Goal: Task Accomplishment & Management: Use online tool/utility

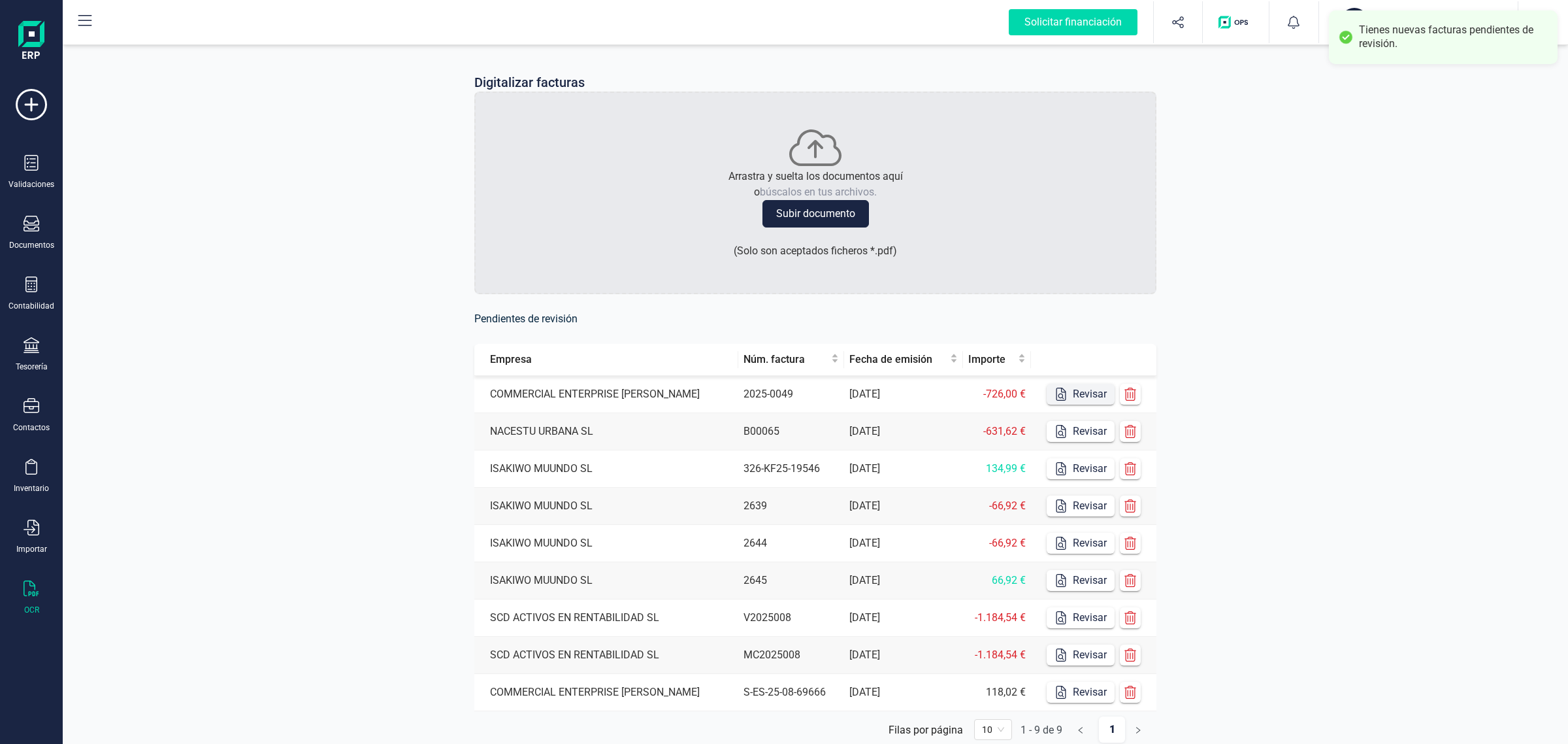
click at [1076, 393] on button "Revisar" at bounding box center [1080, 394] width 68 height 21
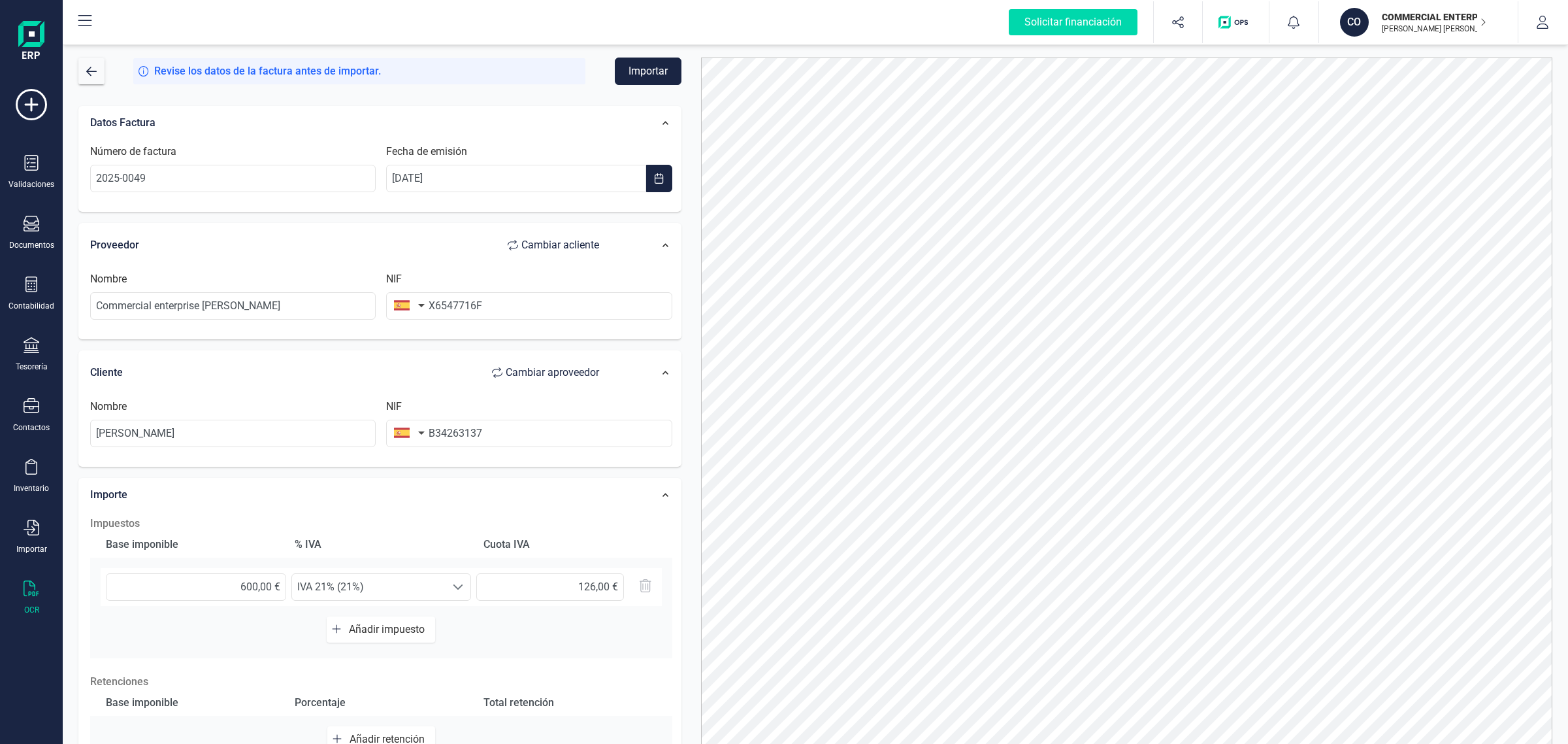
click at [525, 240] on span "Cambiar a cliente" at bounding box center [560, 245] width 78 height 15
type input "[PERSON_NAME]"
type input "B34263137"
type input "Commercial enterprise [PERSON_NAME]"
type input "X6547716F"
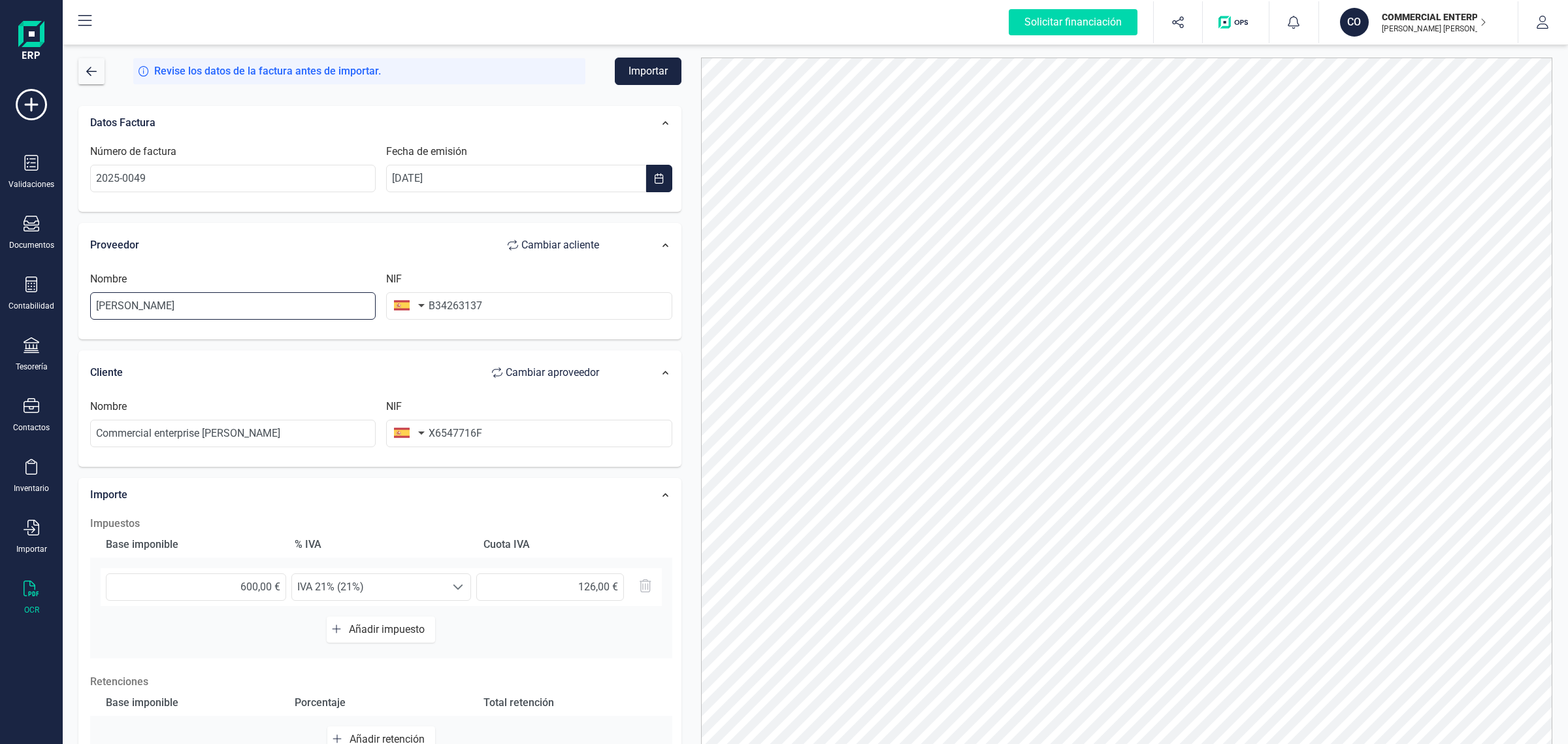
click at [252, 312] on input "[PERSON_NAME]" at bounding box center [232, 305] width 286 height 27
click at [570, 308] on input "B34263137" at bounding box center [528, 305] width 286 height 27
click at [526, 413] on div "NIF X6547716F" at bounding box center [529, 423] width 296 height 48
click at [504, 430] on input "X6547716F" at bounding box center [528, 433] width 286 height 27
drag, startPoint x: 504, startPoint y: 430, endPoint x: 415, endPoint y: 441, distance: 89.7
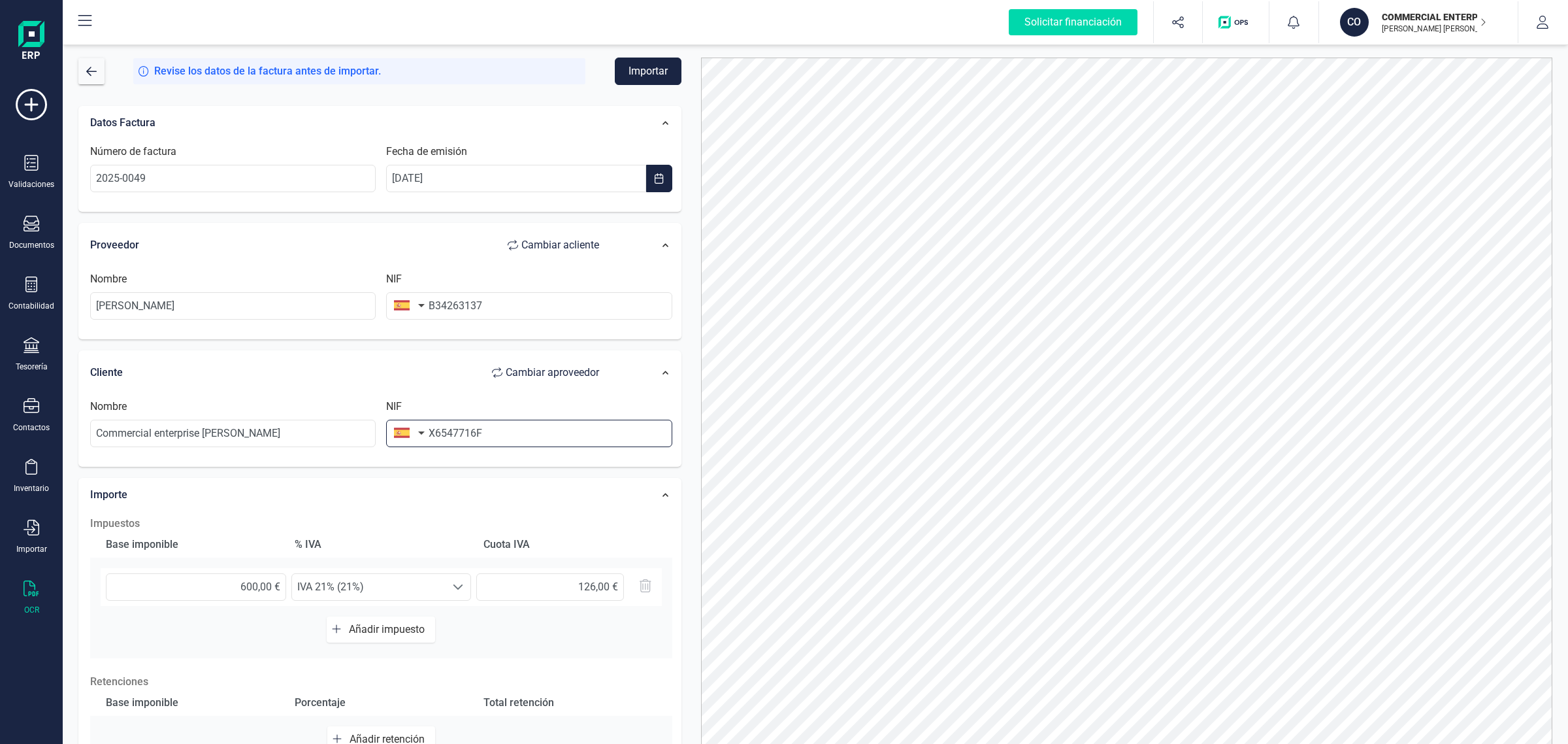
click at [415, 441] on div "NIF X6547716F" at bounding box center [529, 423] width 296 height 48
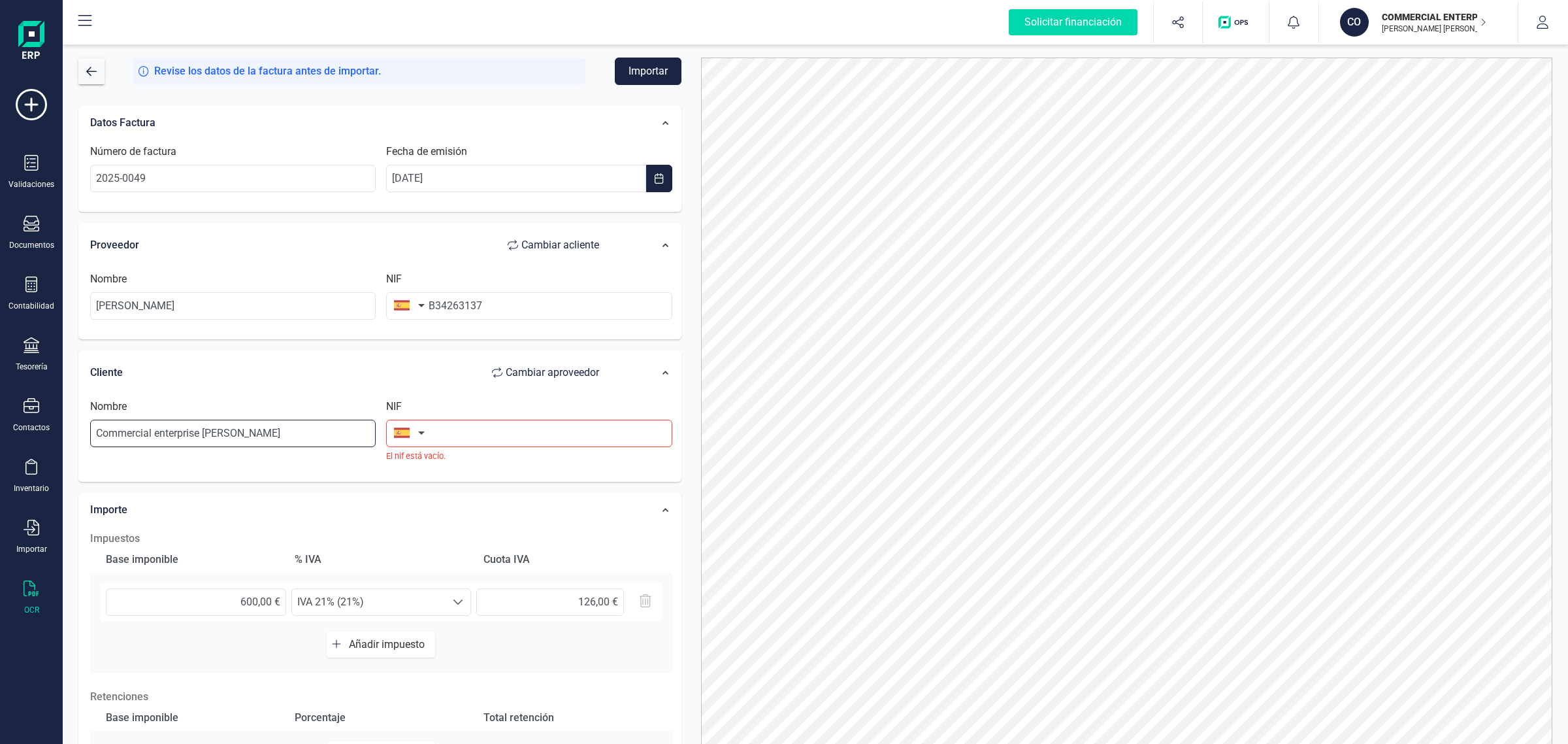
click at [208, 439] on input "Commercial enterprise [PERSON_NAME]" at bounding box center [232, 433] width 286 height 27
drag, startPoint x: 279, startPoint y: 426, endPoint x: 34, endPoint y: 439, distance: 245.3
click at [34, 439] on div "Solicitar financiación Validaciones Documentos Documentos Presupuestos Pedidos …" at bounding box center [784, 372] width 1568 height 744
click at [206, 430] on input "text" at bounding box center [232, 433] width 286 height 27
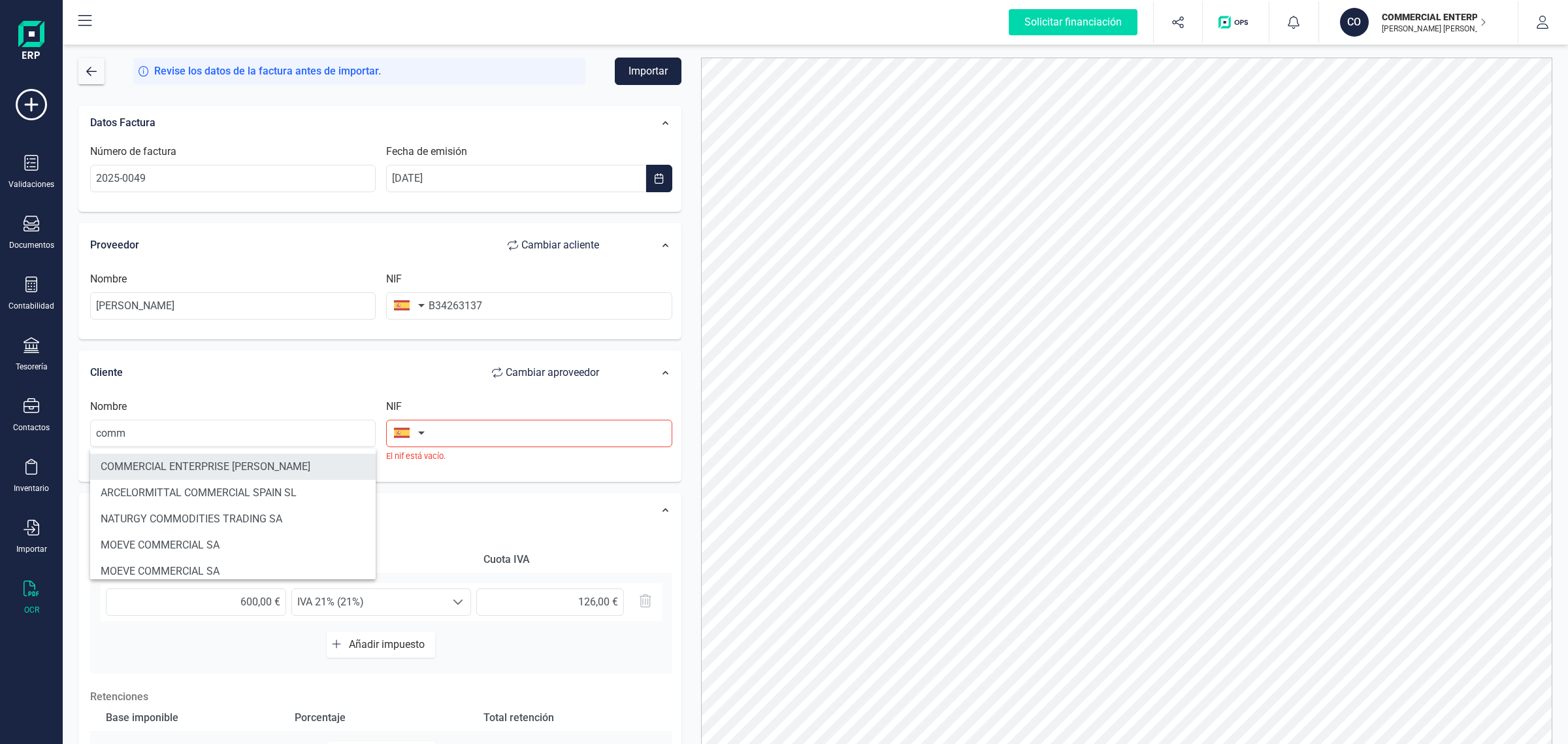
click at [184, 467] on li "COMMERCIAL ENTERPRISE [PERSON_NAME]" at bounding box center [232, 466] width 286 height 26
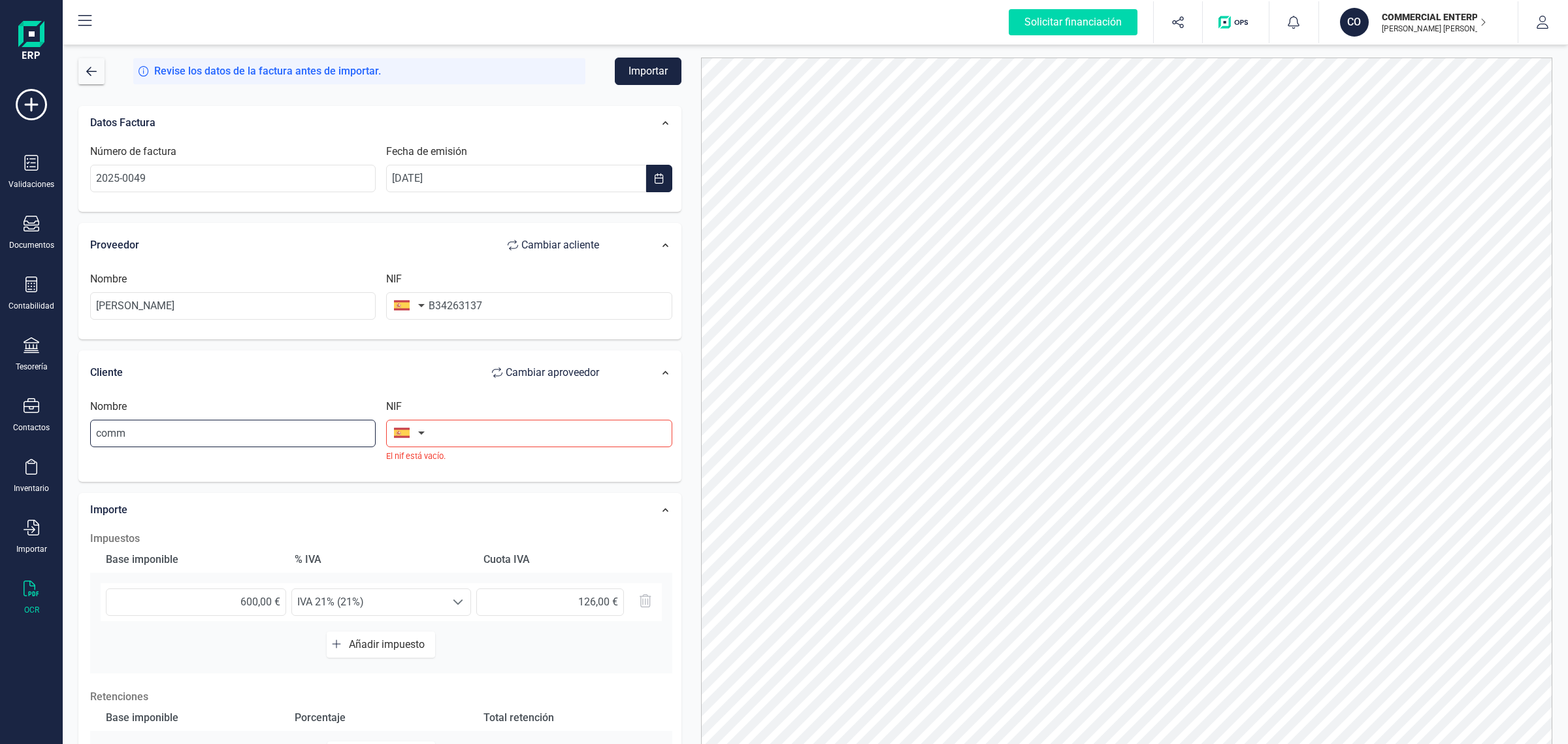
type input "COMMERCIAL ENTERPRISE [PERSON_NAME]"
type input "B34263137"
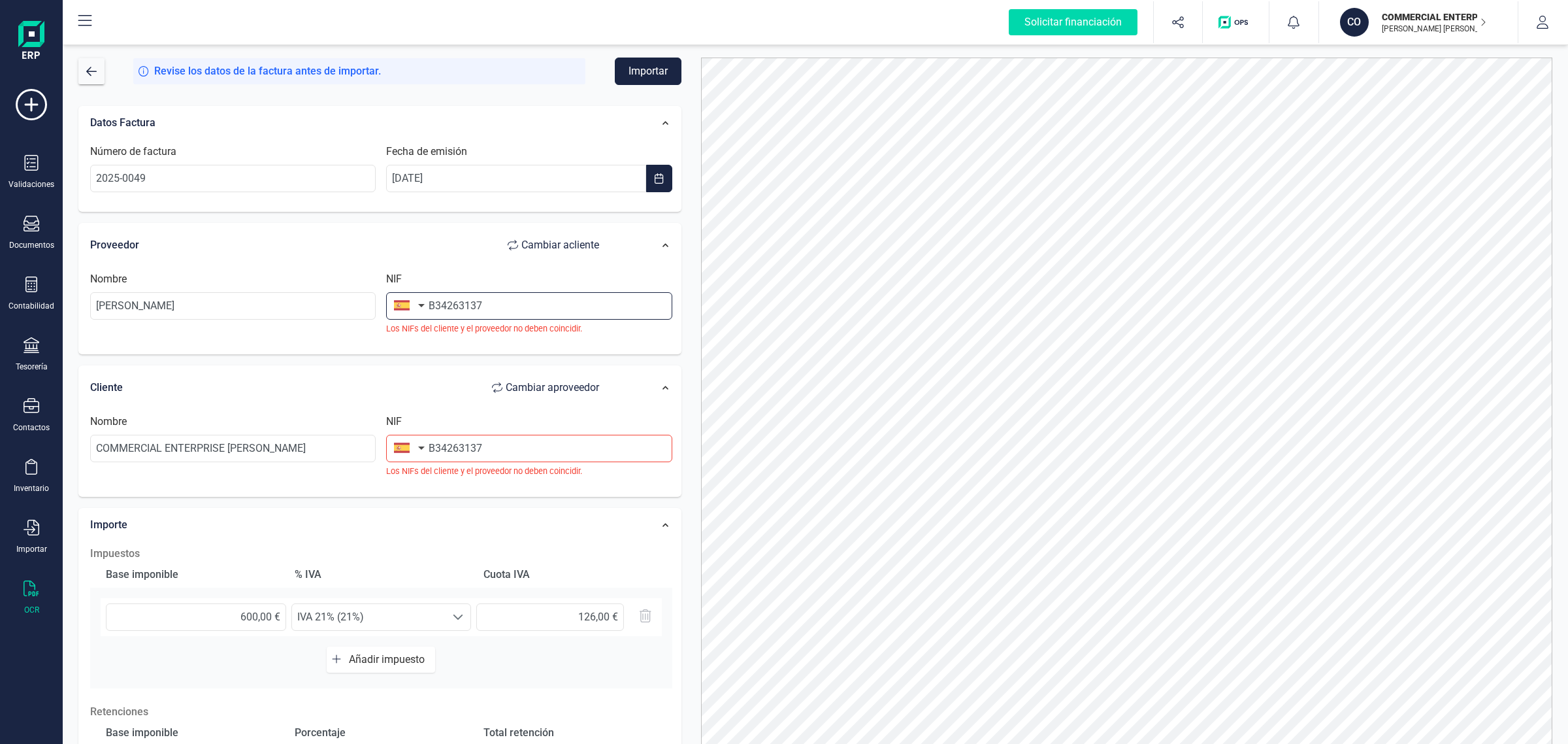
drag, startPoint x: 503, startPoint y: 310, endPoint x: 403, endPoint y: 312, distance: 100.0
click at [403, 312] on div "NIF B34263137 Los NIFs del cliente y el proveedor no deben coincidir." at bounding box center [529, 303] width 296 height 63
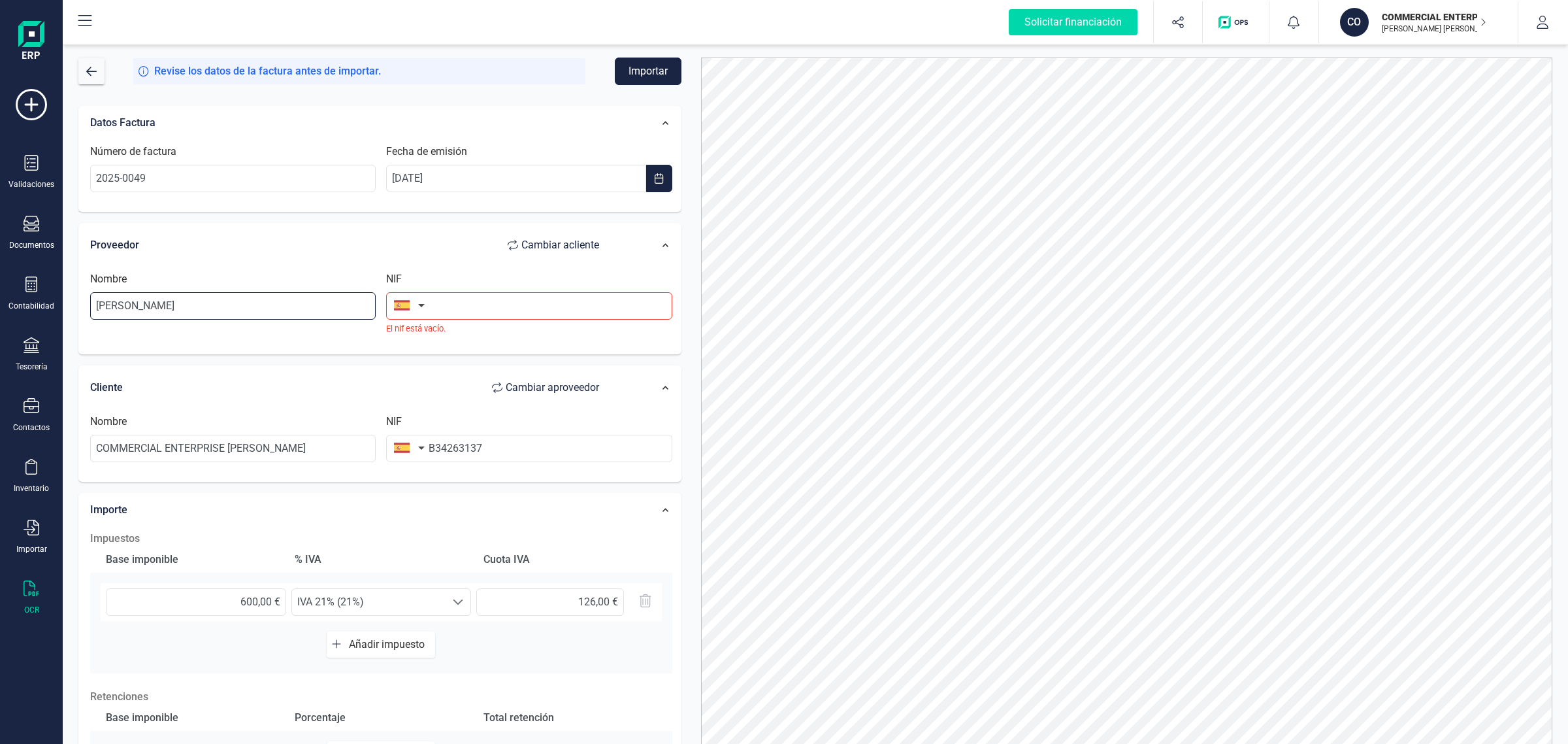
drag, startPoint x: 253, startPoint y: 308, endPoint x: 95, endPoint y: 317, distance: 158.3
click at [95, 317] on input "[PERSON_NAME]" at bounding box center [232, 305] width 286 height 27
type input "[PERSON_NAME]"
drag, startPoint x: 177, startPoint y: 312, endPoint x: 77, endPoint y: 327, distance: 101.1
click at [79, 327] on div "Proveedor Cambiar a cliente Nombre [PERSON_NAME] NIF El nif está vacío." at bounding box center [380, 289] width 603 height 132
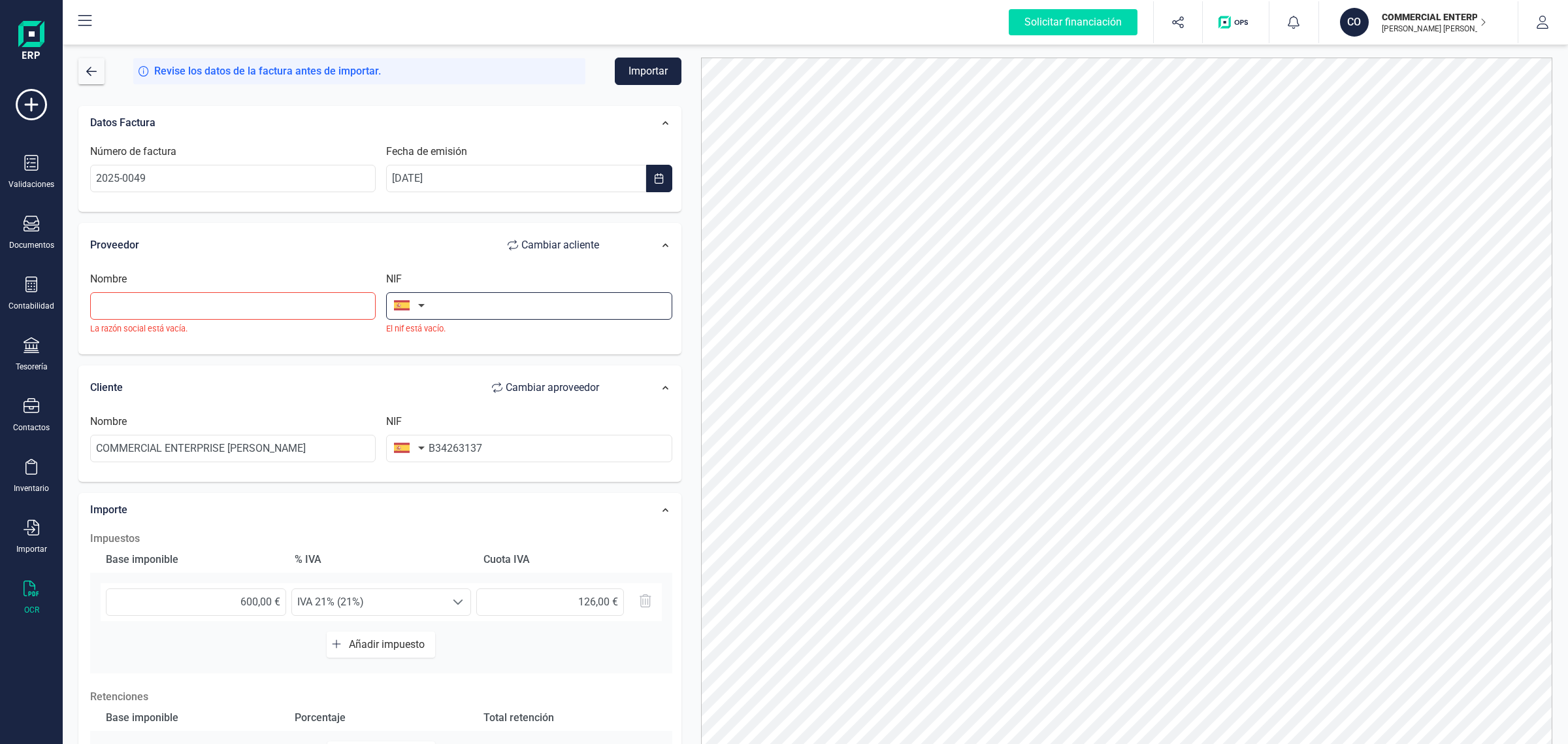
click at [476, 299] on input "text" at bounding box center [528, 305] width 286 height 27
type input "x6547716f"
click at [337, 304] on input "text" at bounding box center [232, 305] width 286 height 27
drag, startPoint x: 484, startPoint y: 314, endPoint x: 409, endPoint y: 308, distance: 75.2
click at [409, 308] on div "NIF x6547716f" at bounding box center [529, 303] width 296 height 63
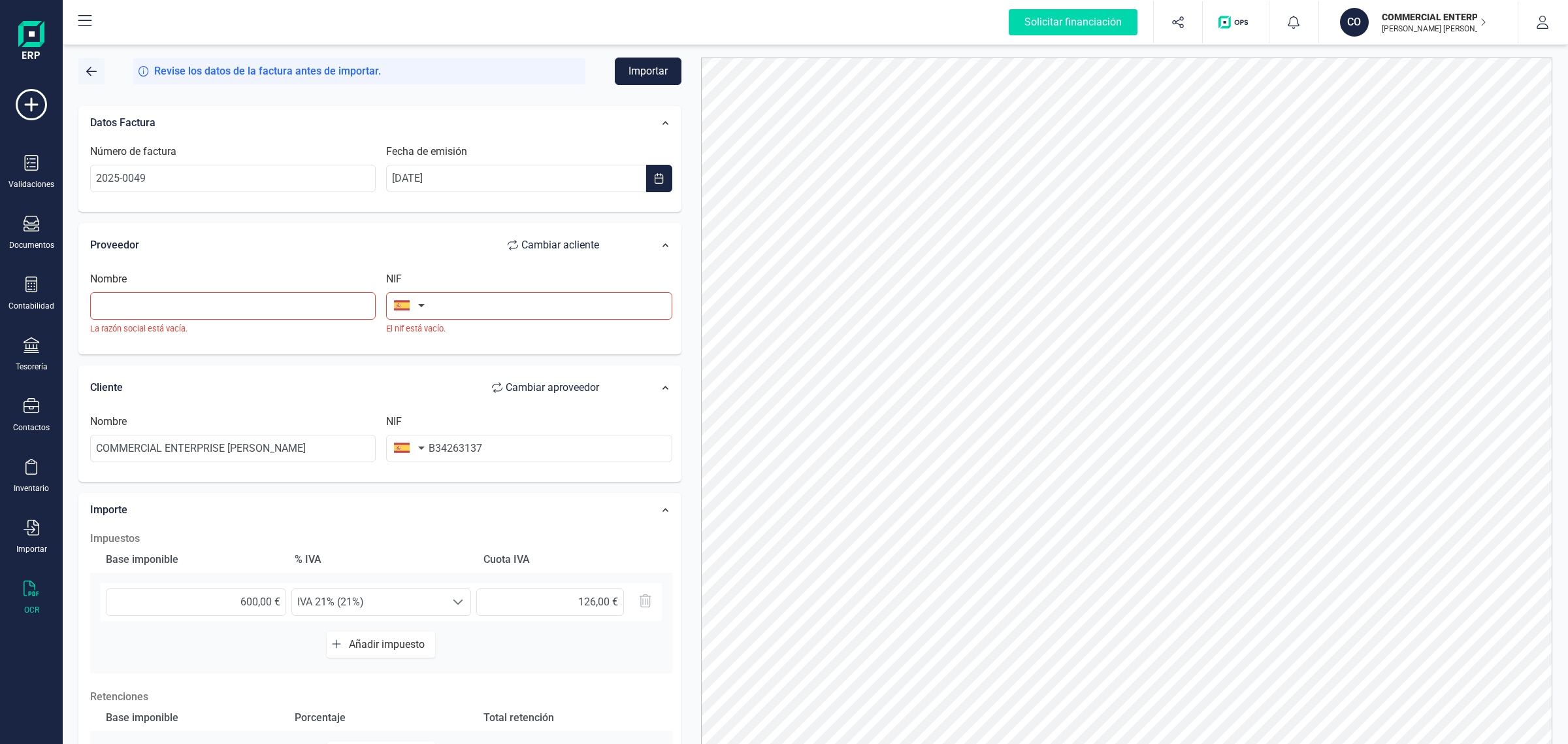
click at [90, 69] on span "button" at bounding box center [91, 71] width 11 height 11
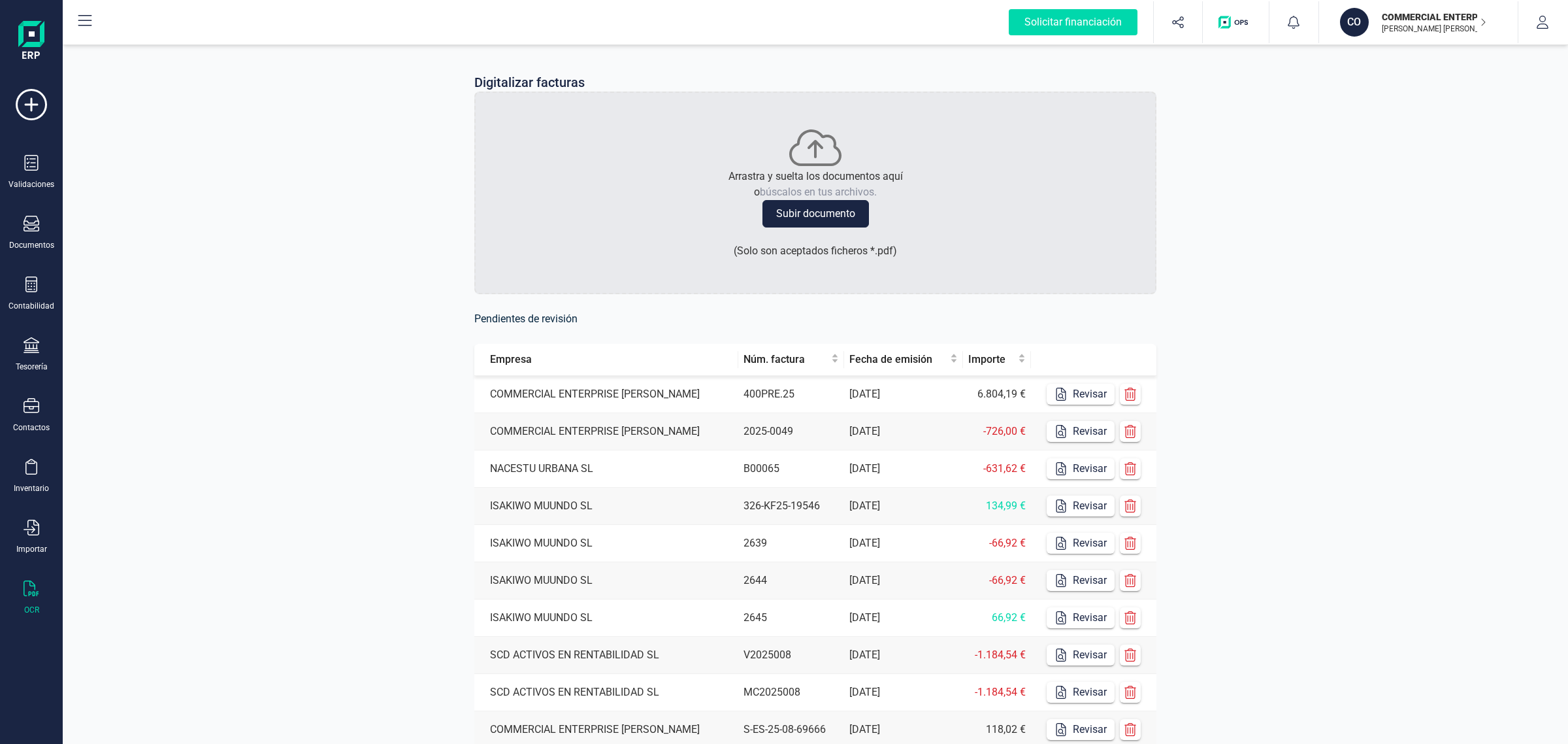
click at [1419, 26] on p "[PERSON_NAME] [PERSON_NAME]" at bounding box center [1433, 29] width 105 height 11
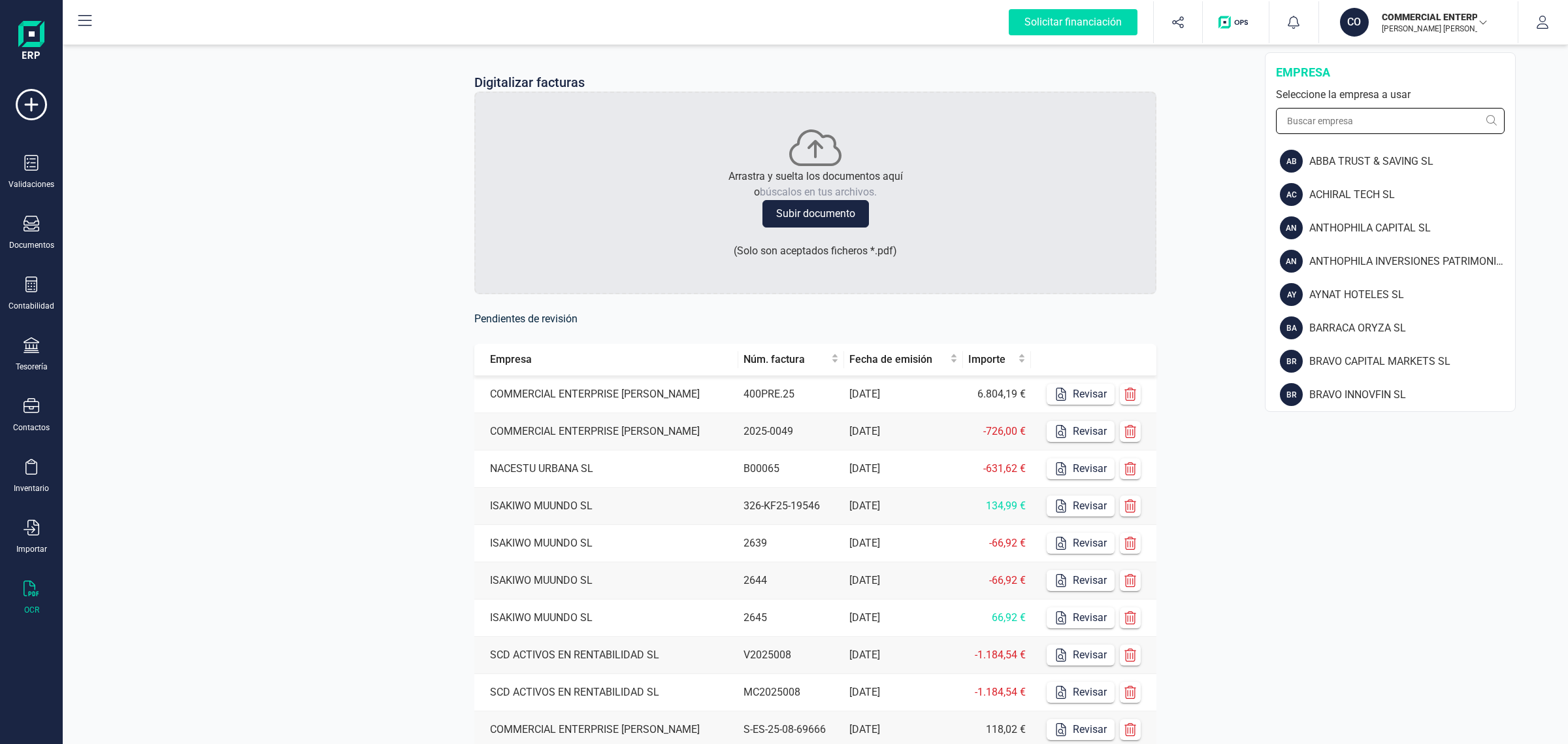
click at [1321, 122] on input "text" at bounding box center [1390, 121] width 229 height 26
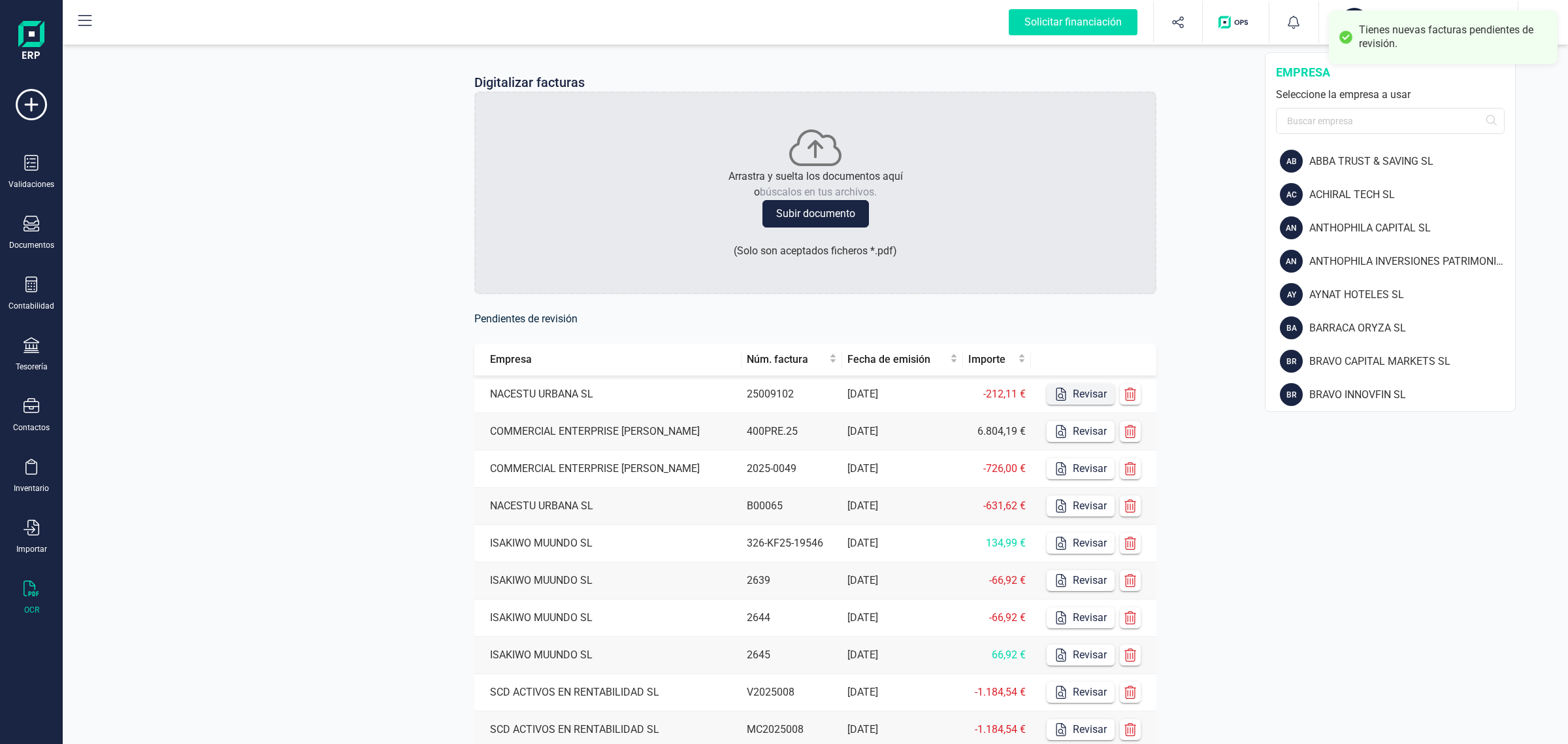
click at [1076, 391] on button "Revisar" at bounding box center [1080, 394] width 68 height 21
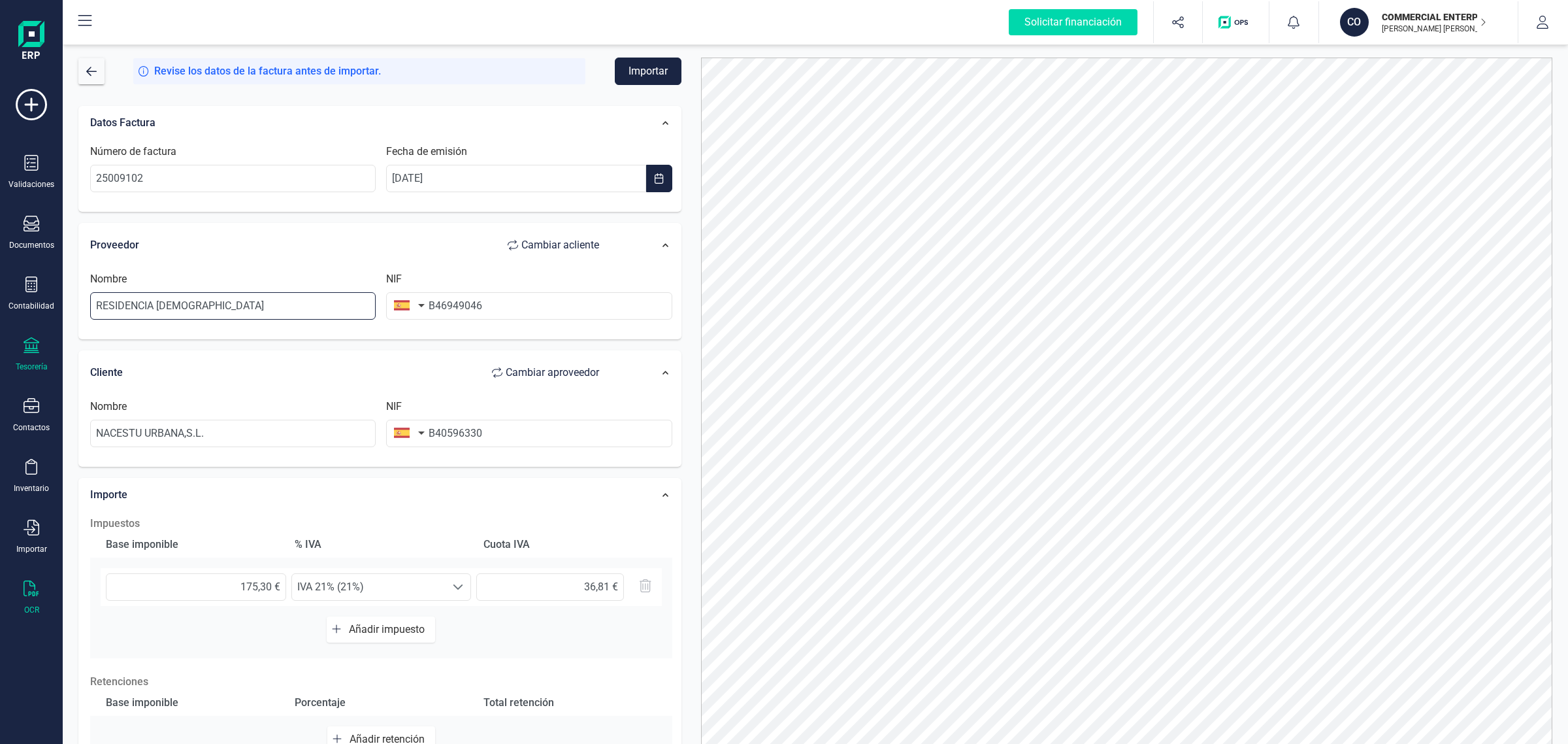
drag, startPoint x: 259, startPoint y: 303, endPoint x: 51, endPoint y: 343, distance: 211.8
click at [51, 342] on div "Solicitar financiación Validaciones Documentos Documentos Presupuestos Pedidos …" at bounding box center [784, 372] width 1568 height 744
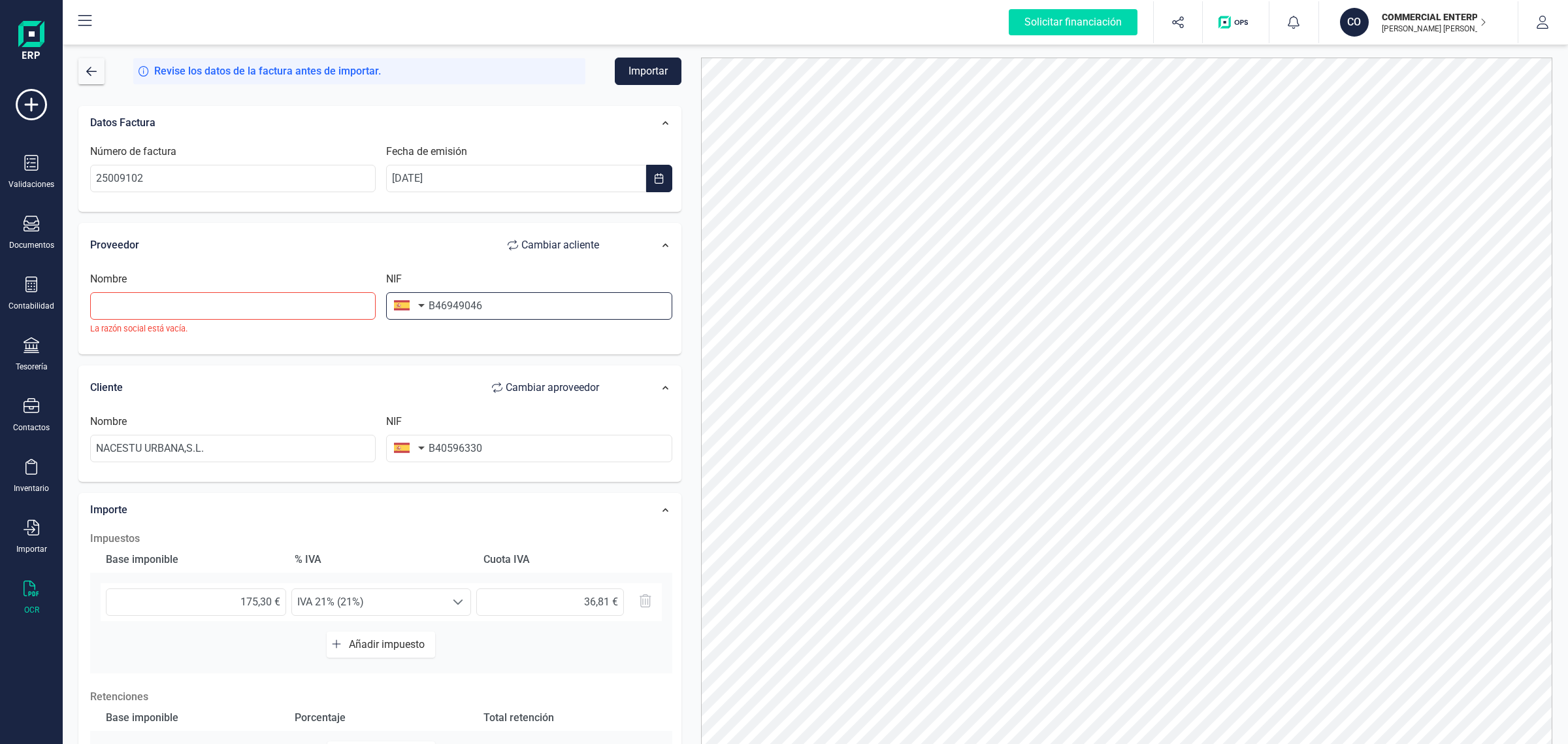
click at [573, 306] on input "B46949046" at bounding box center [528, 305] width 286 height 27
drag, startPoint x: 573, startPoint y: 306, endPoint x: 367, endPoint y: 312, distance: 206.1
click at [367, 312] on div "Nombre [PERSON_NAME] social está vacía. NIF B46949046" at bounding box center [381, 307] width 593 height 74
click at [213, 303] on input "text" at bounding box center [232, 305] width 286 height 27
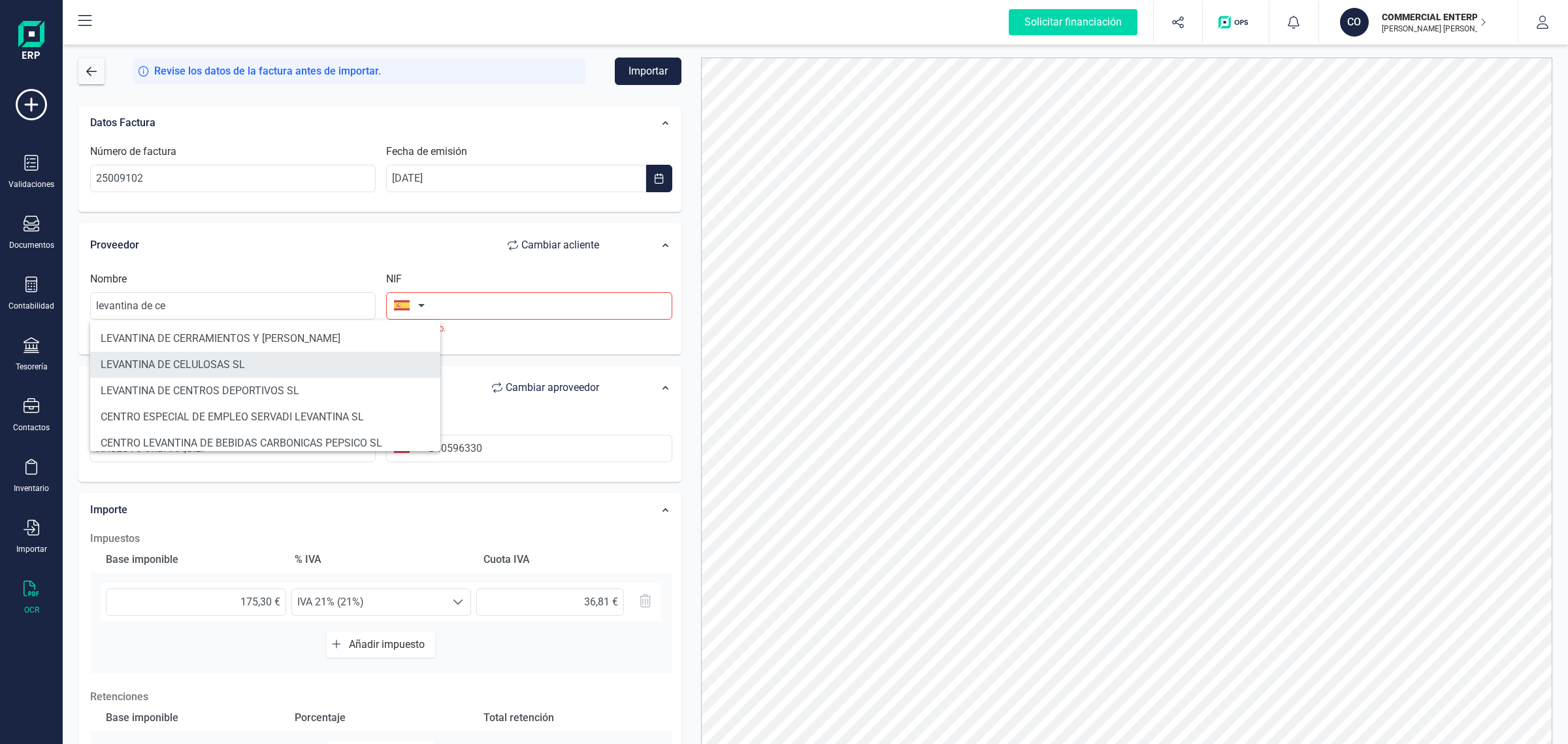
click at [161, 366] on li "LEVANTINA DE CELULOSAS SL" at bounding box center [264, 364] width 350 height 26
type input "LEVANTINA DE CELULOSAS SL"
type input "B46949046"
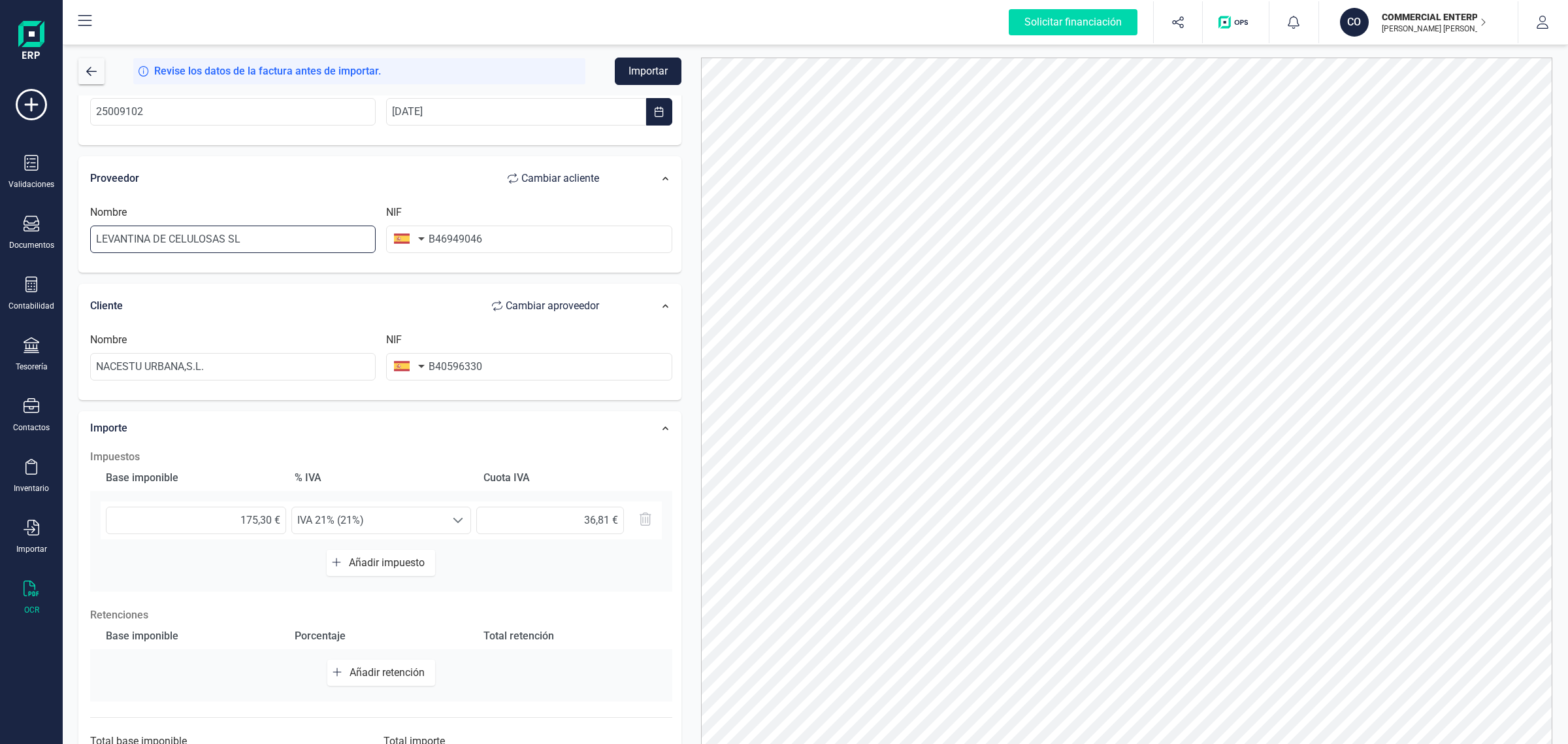
scroll to position [128, 0]
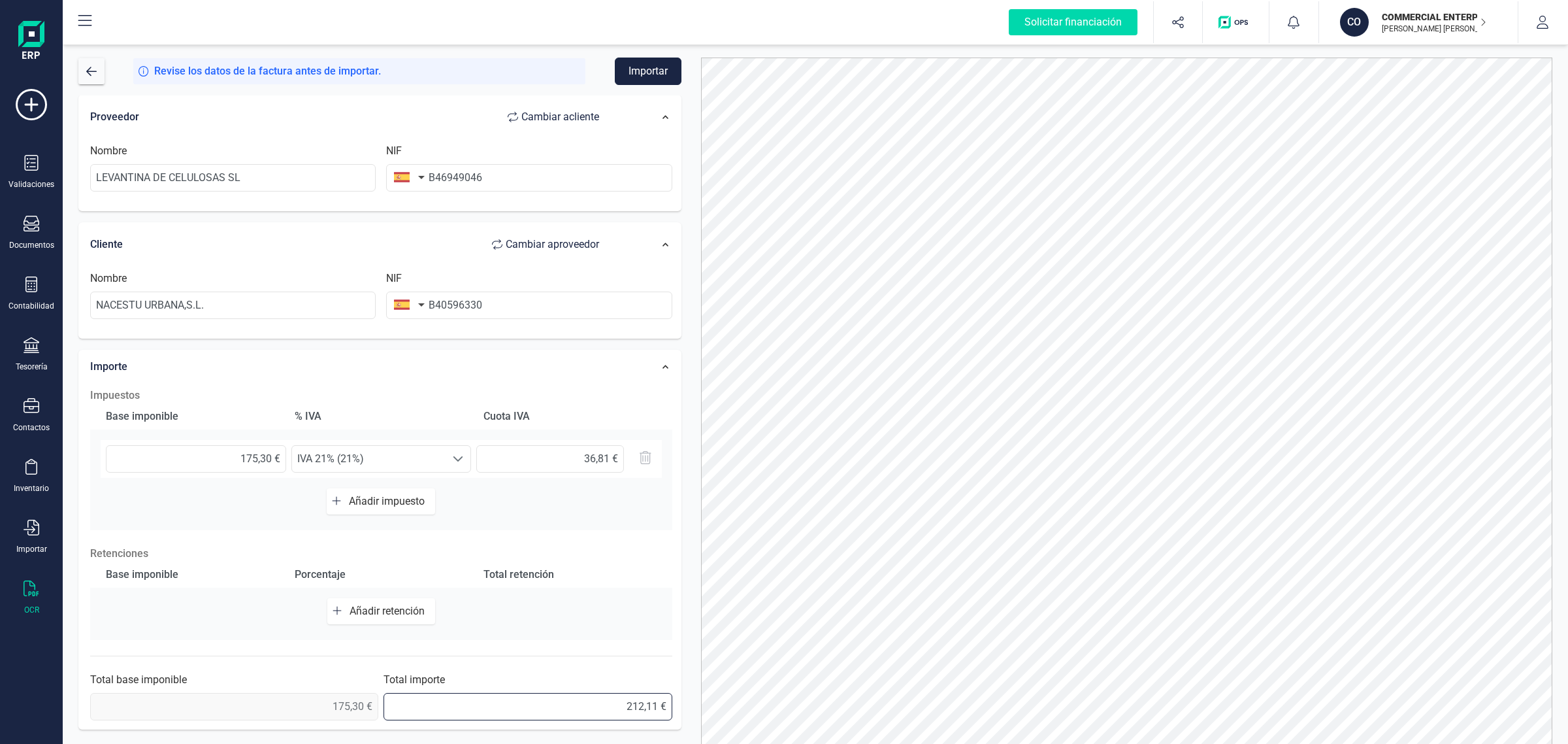
click at [576, 697] on input "212,11 €" at bounding box center [528, 706] width 288 height 27
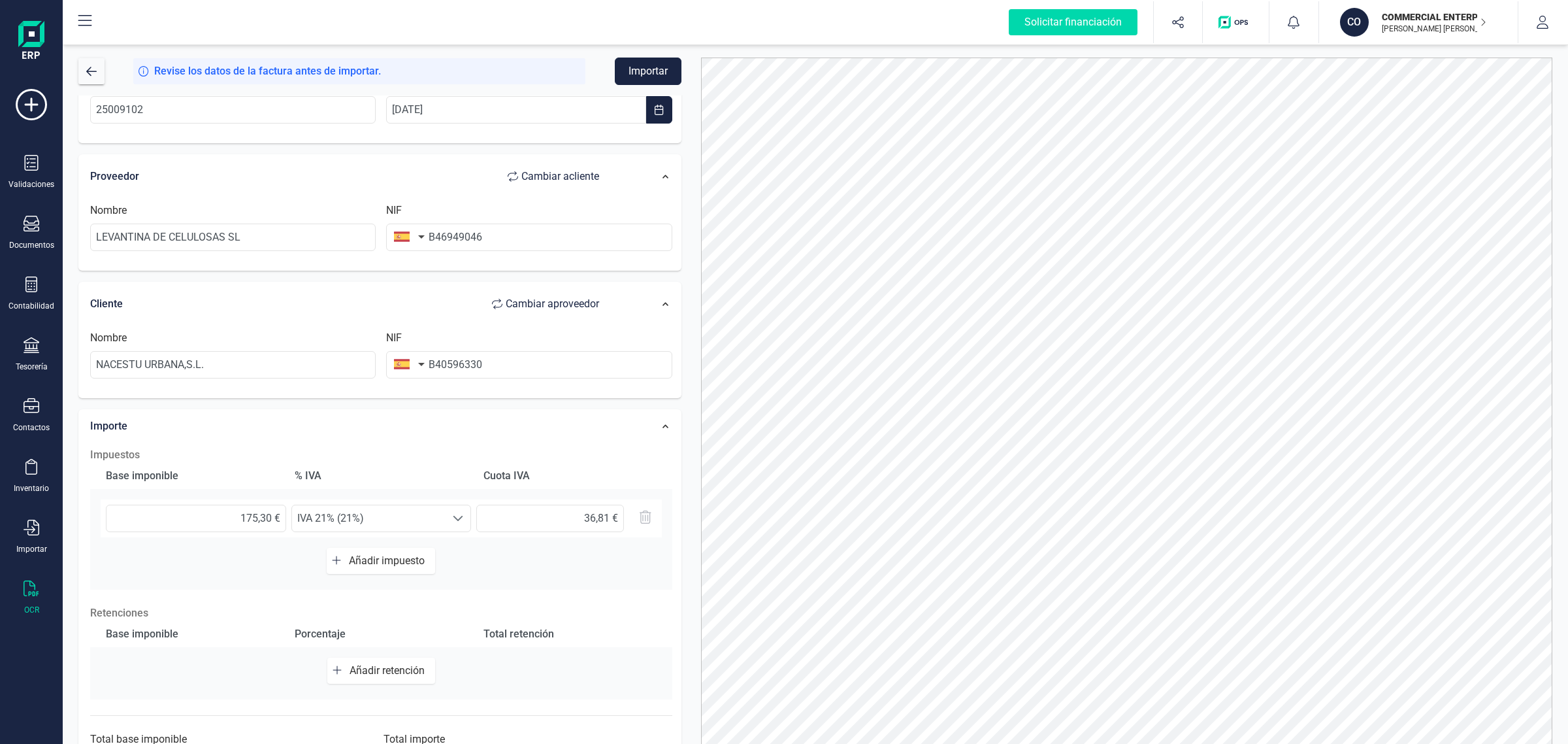
scroll to position [0, 0]
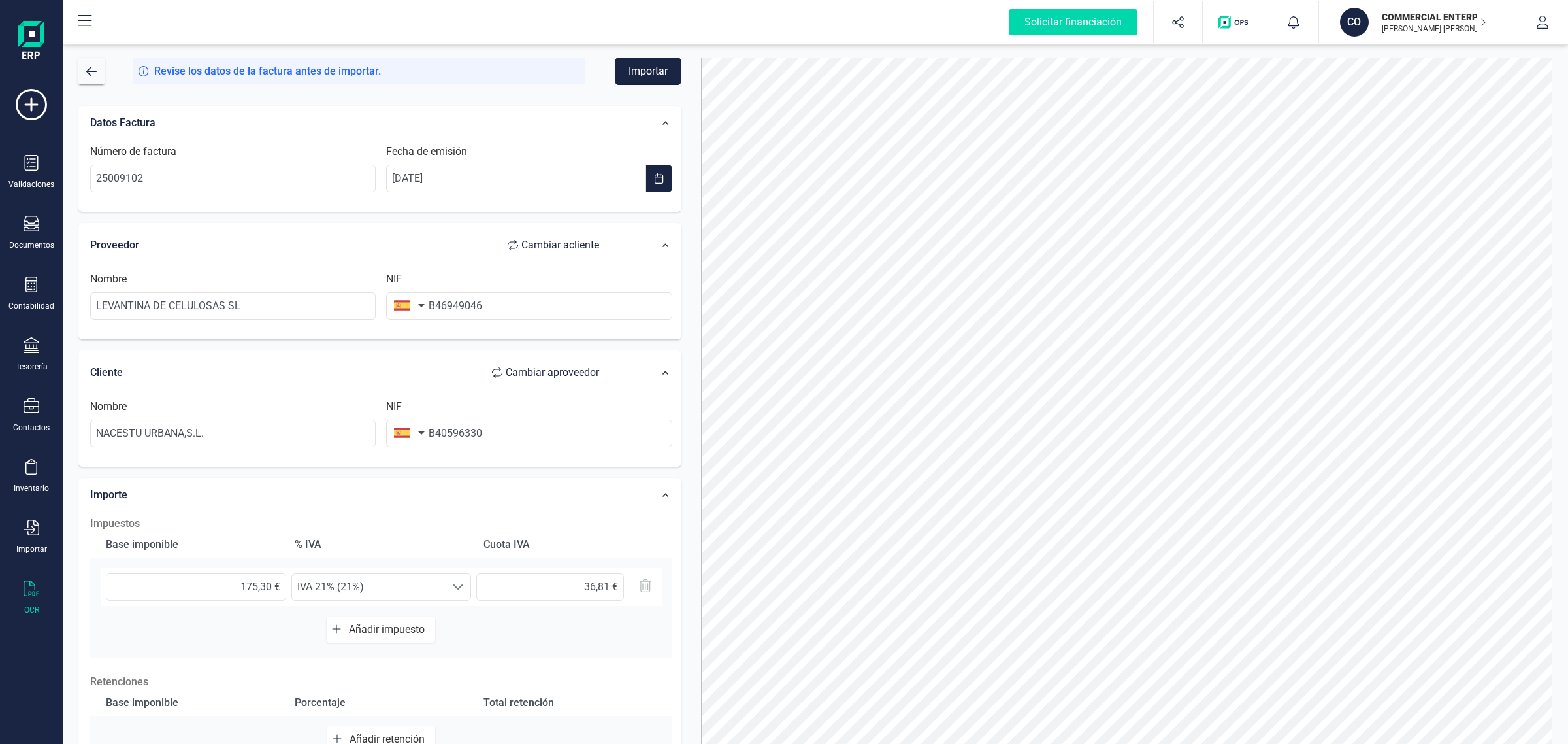
click at [631, 70] on button "Importar" at bounding box center [648, 71] width 67 height 27
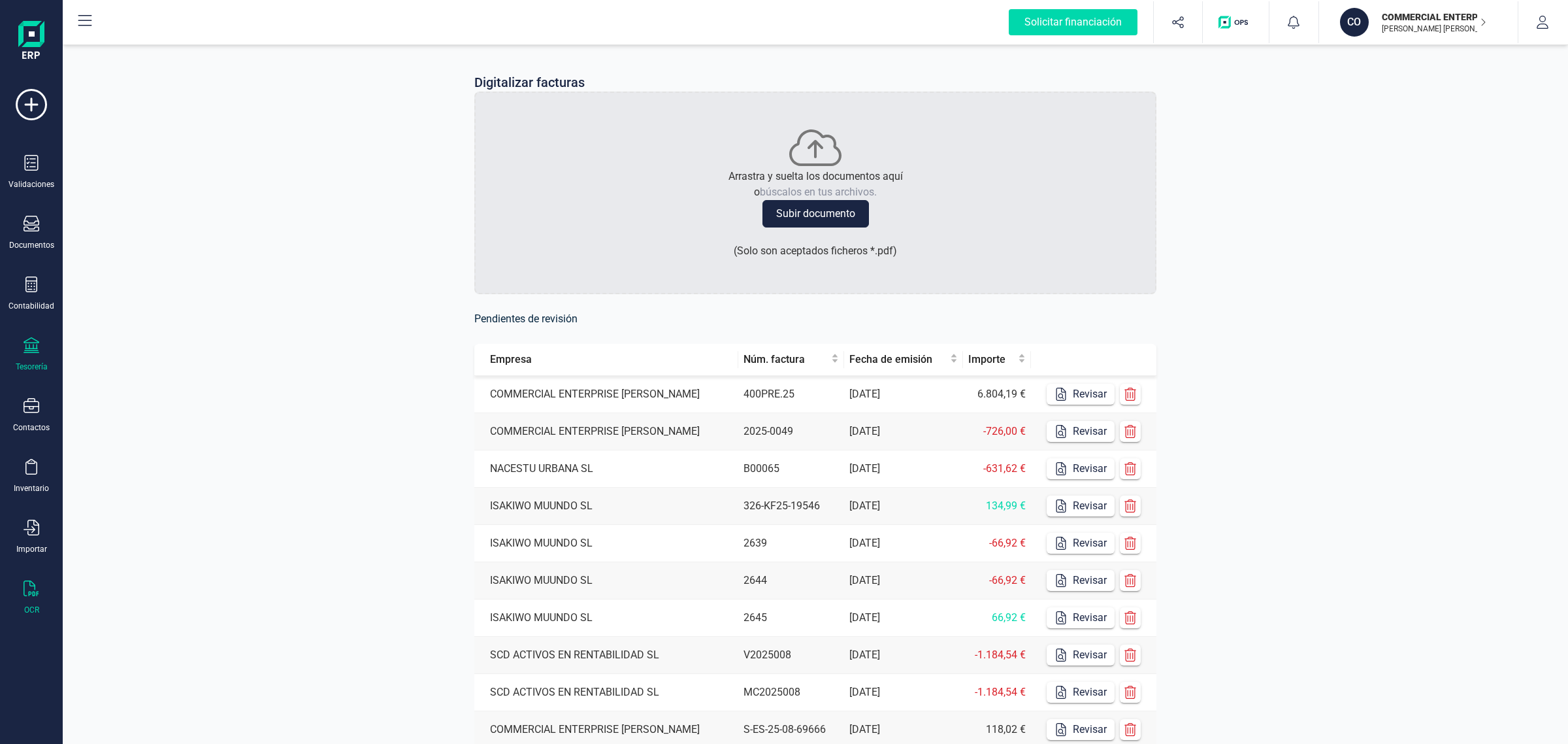
click at [40, 347] on div "Tesorería" at bounding box center [31, 354] width 52 height 34
click at [145, 223] on span "Cuentas bancarias" at bounding box center [159, 222] width 115 height 15
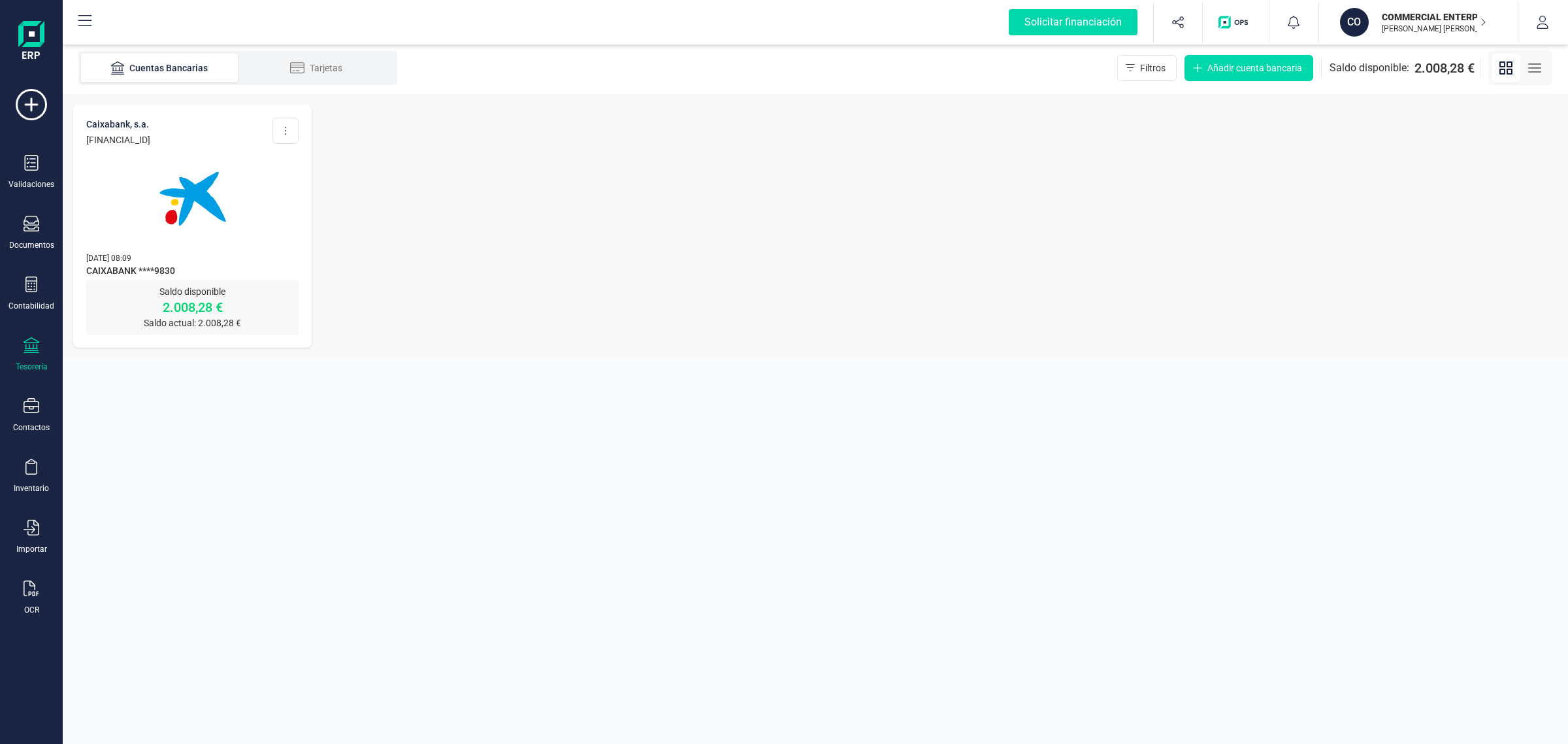
click at [192, 246] on img at bounding box center [192, 199] width 109 height 109
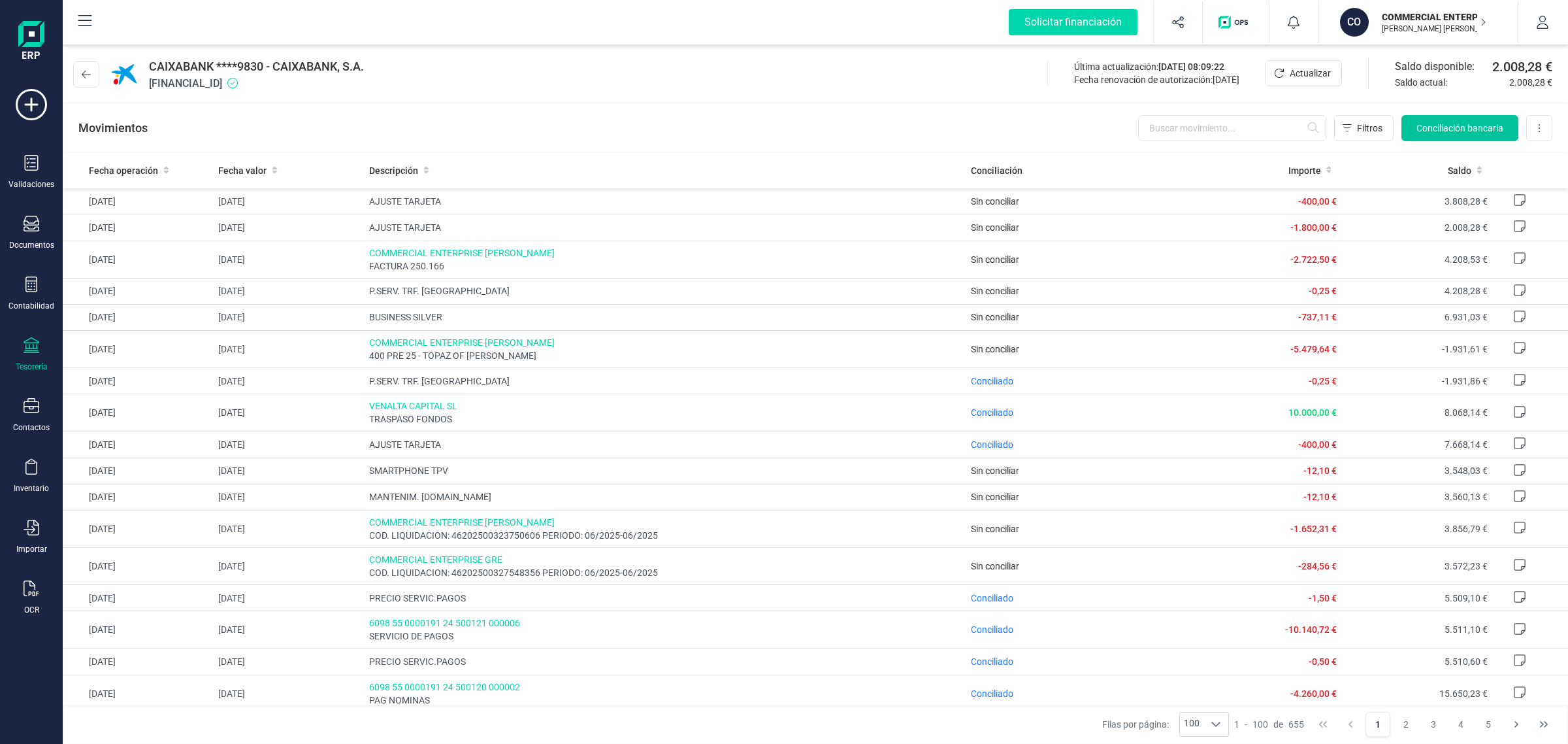
click at [1465, 135] on button "Conciliación bancaria" at bounding box center [1459, 128] width 117 height 26
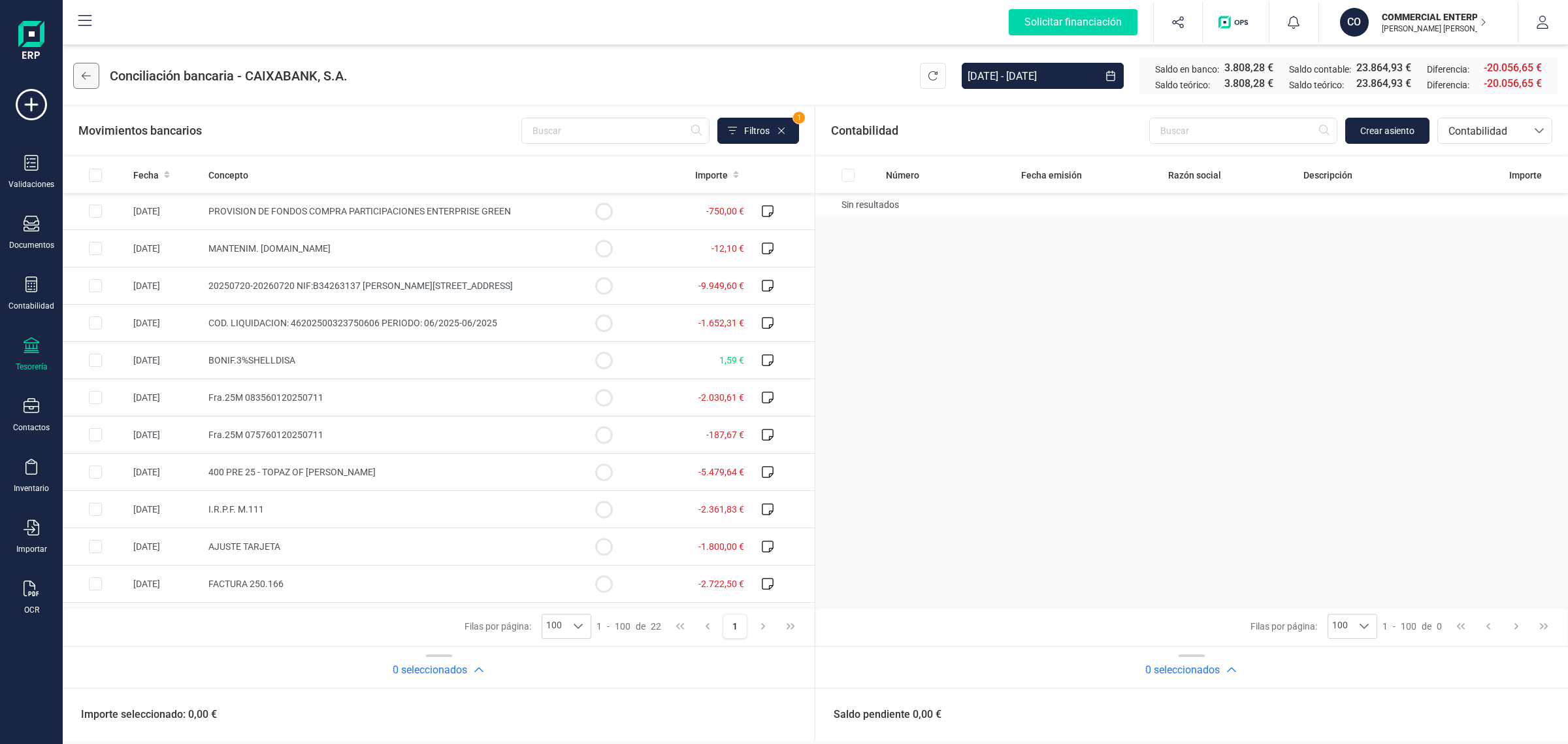
click at [81, 67] on button at bounding box center [86, 75] width 26 height 26
